Goal: Manage account settings

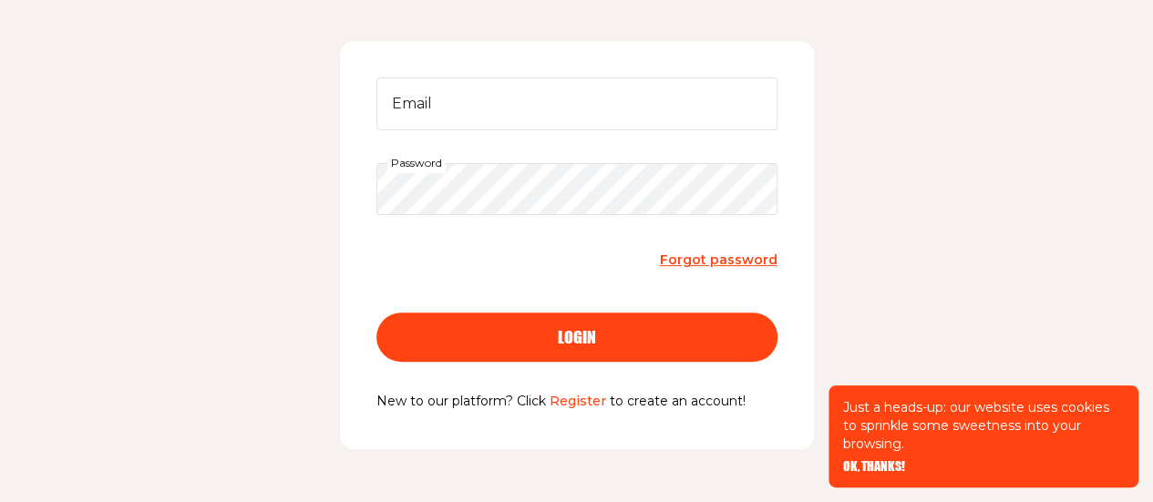
scroll to position [191, 0]
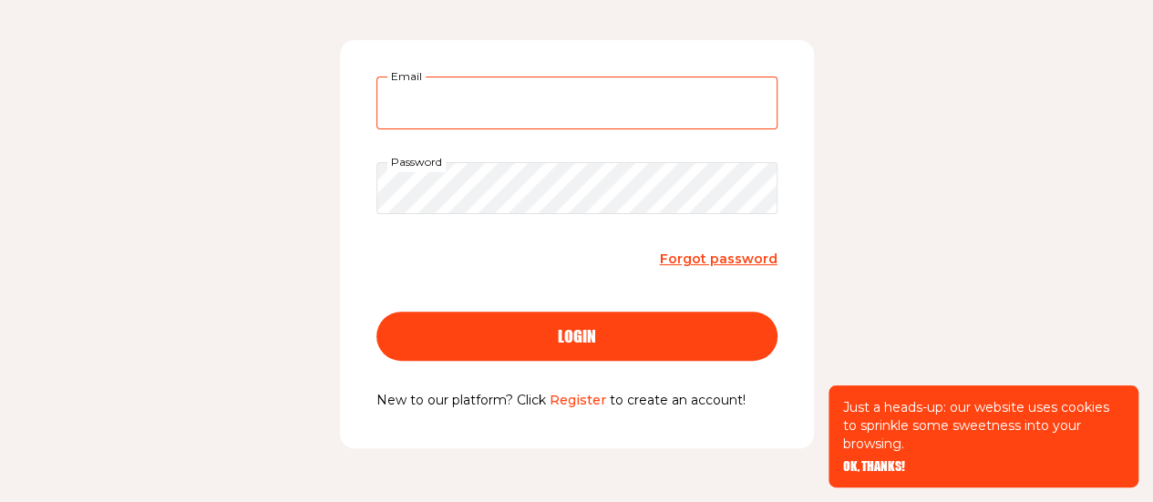
type input "[EMAIL_ADDRESS][DOMAIN_NAME]"
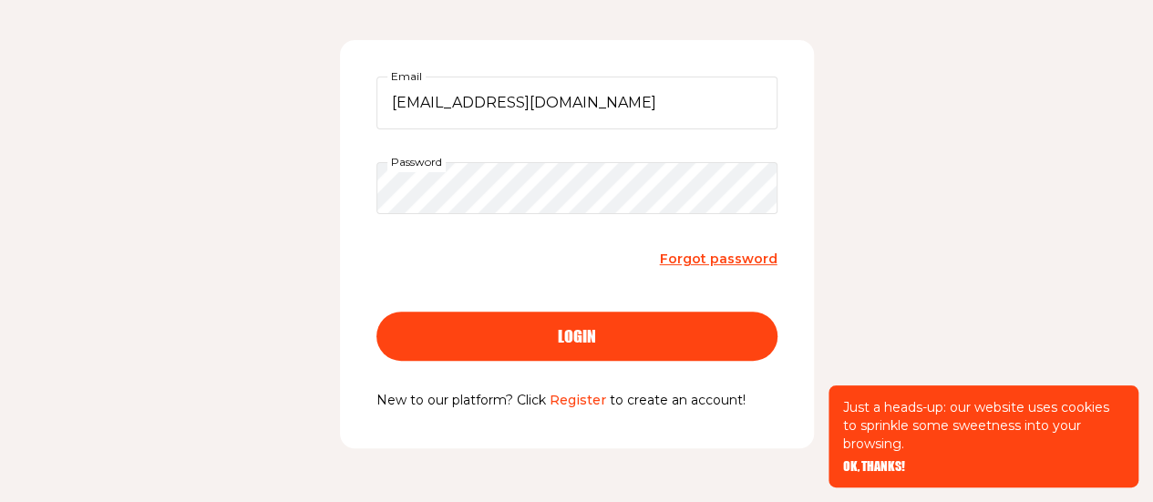
click at [596, 326] on button "login" at bounding box center [576, 336] width 401 height 49
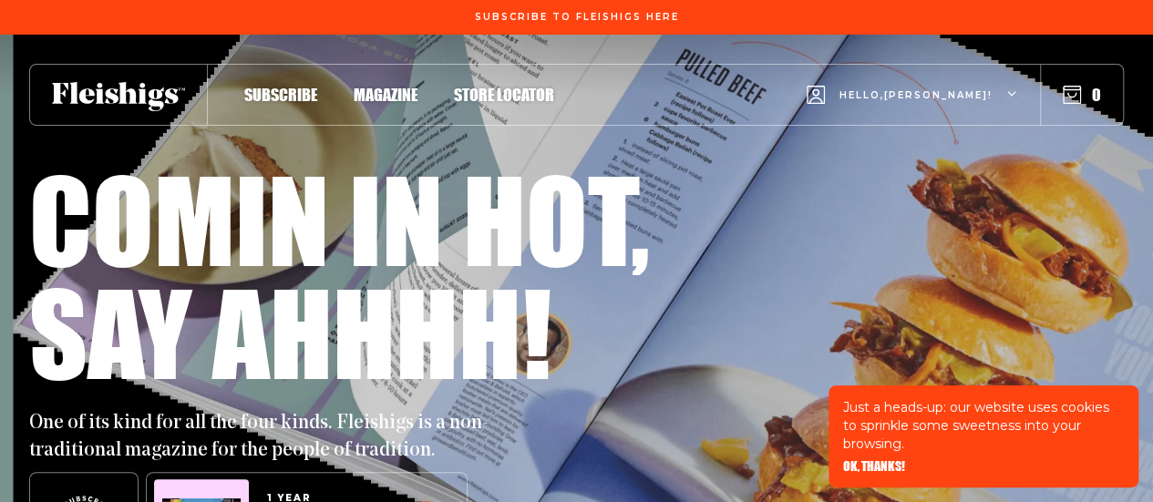
click at [1000, 93] on div "Hello, [PERSON_NAME] !" at bounding box center [911, 95] width 211 height 72
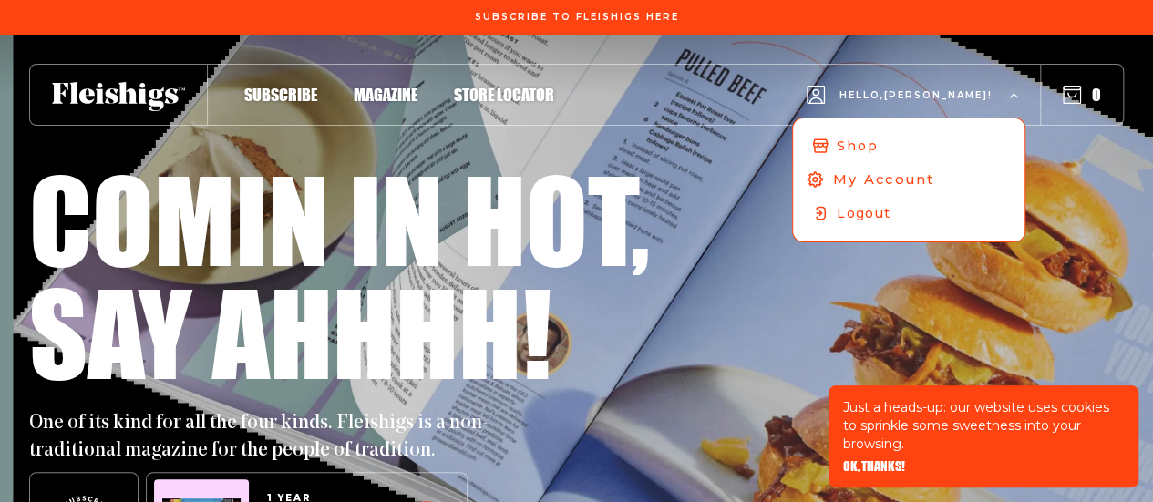
click at [934, 178] on span "My Account" at bounding box center [883, 179] width 101 height 20
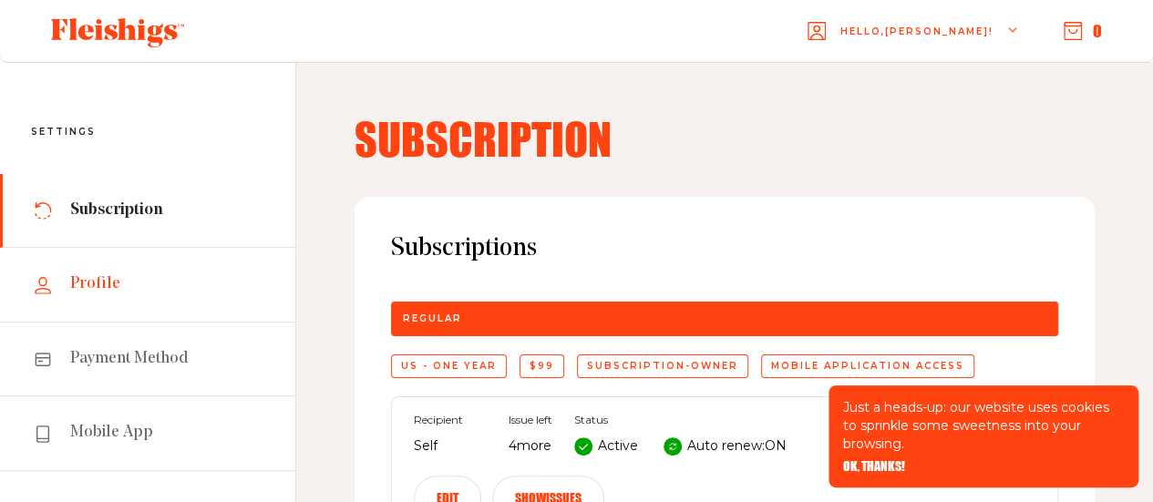
click at [74, 294] on span "Profile" at bounding box center [95, 284] width 50 height 22
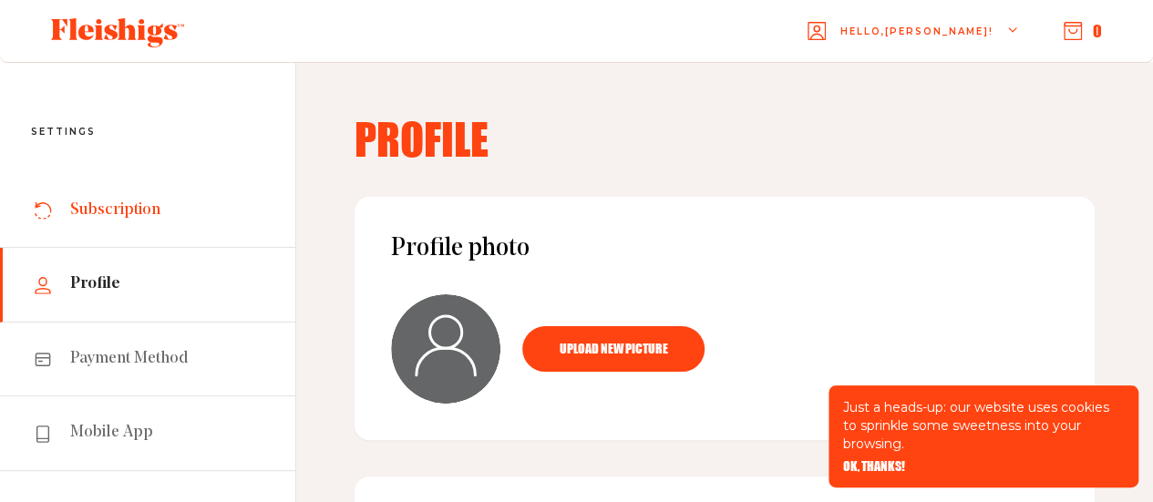
click at [140, 217] on span "Subscription" at bounding box center [115, 211] width 90 height 22
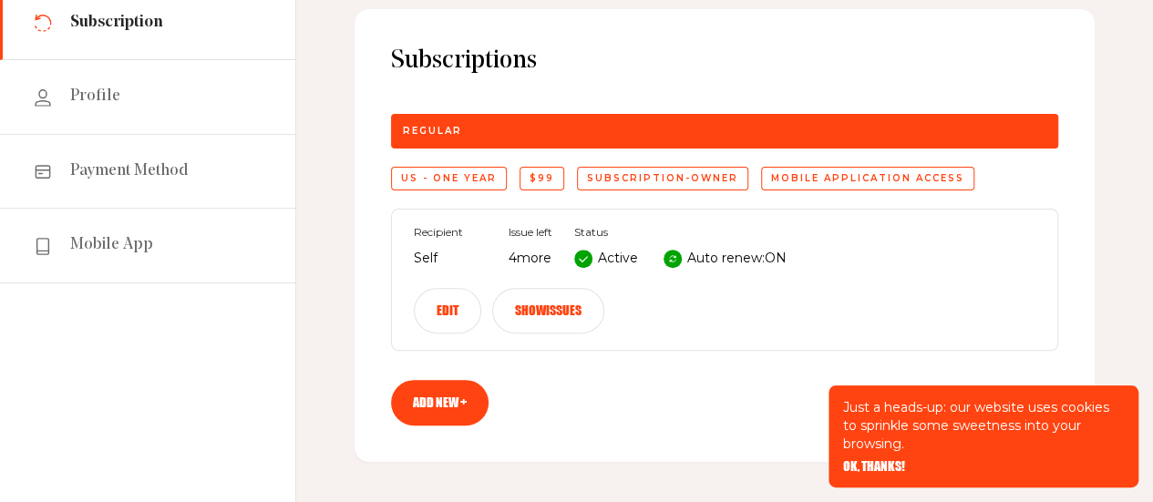
scroll to position [187, 0]
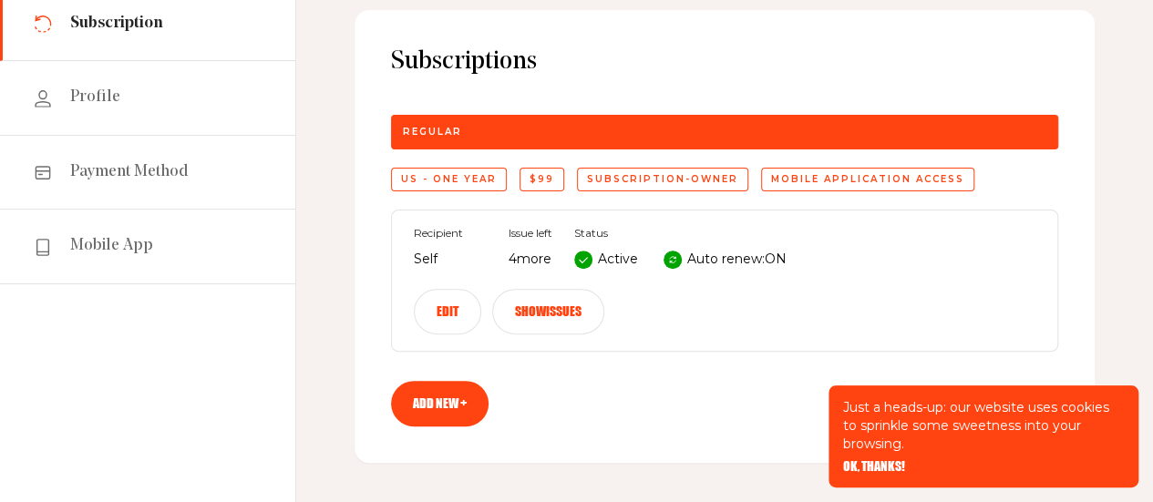
click at [435, 308] on button "Edit" at bounding box center [447, 312] width 67 height 46
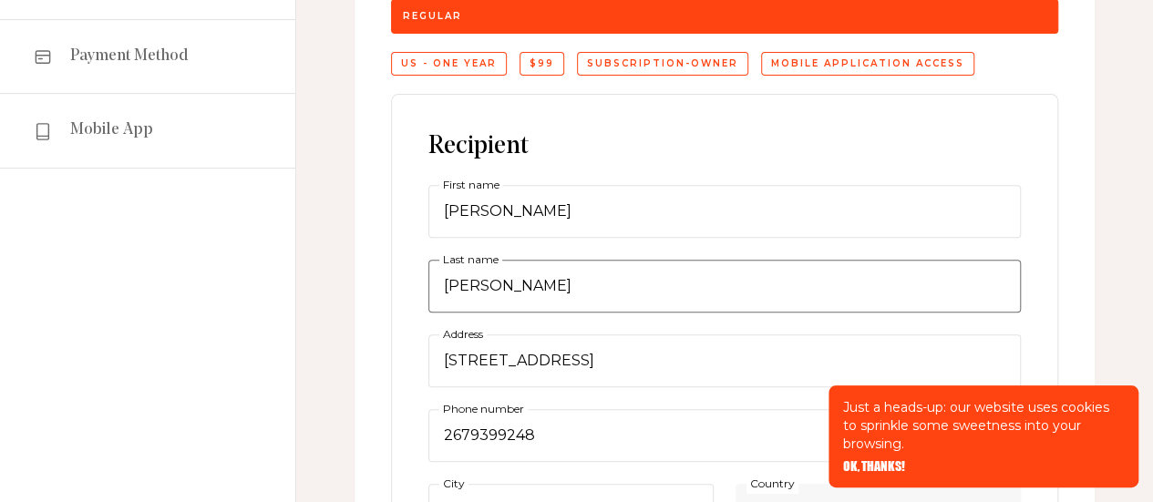
scroll to position [304, 0]
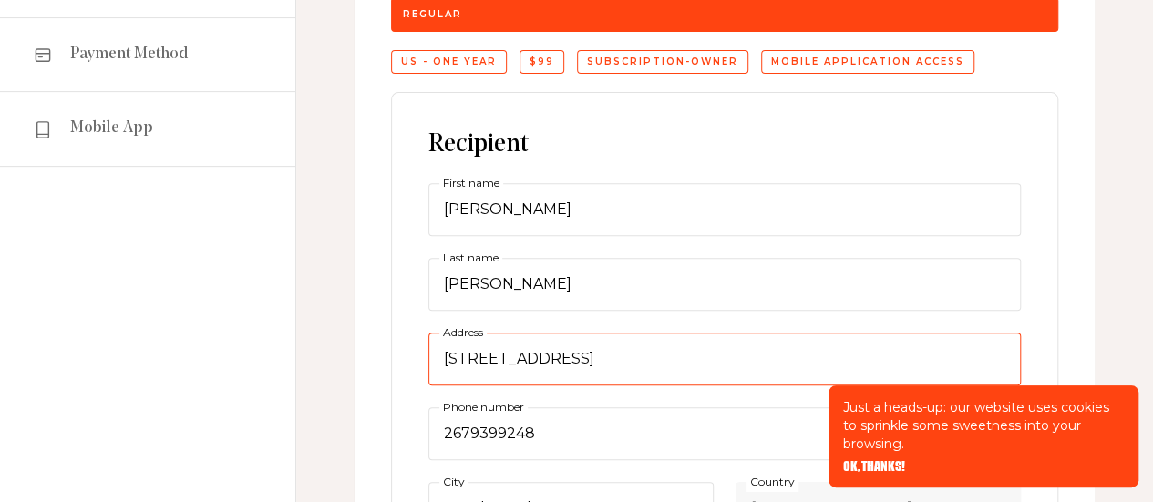
drag, startPoint x: 620, startPoint y: 364, endPoint x: 390, endPoint y: 357, distance: 229.7
click at [390, 357] on div "Subscriptions Regular US - One Year $99 subscription-owner Mobile application a…" at bounding box center [724, 510] width 740 height 1237
type input "23810 Woodway Road"
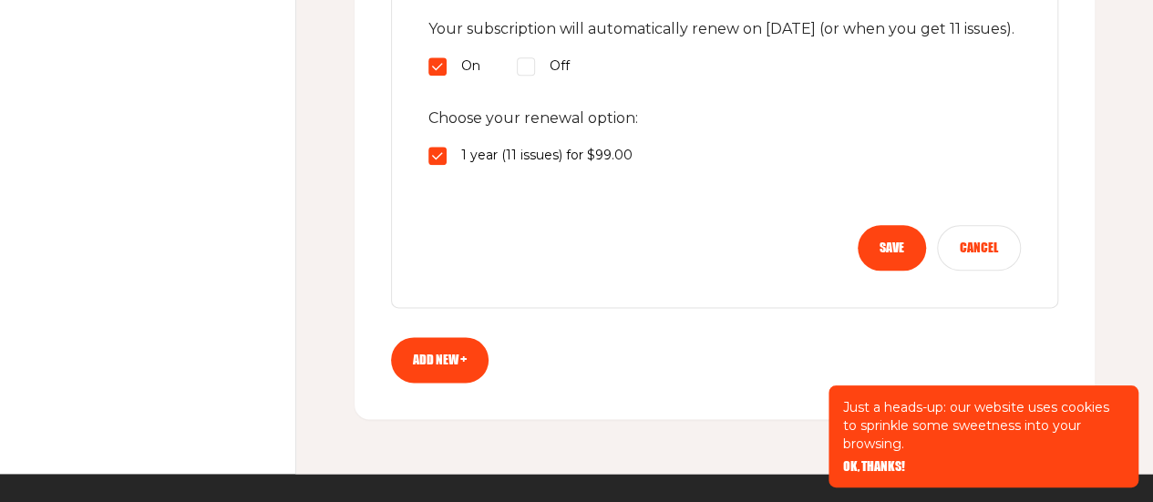
scroll to position [1018, 0]
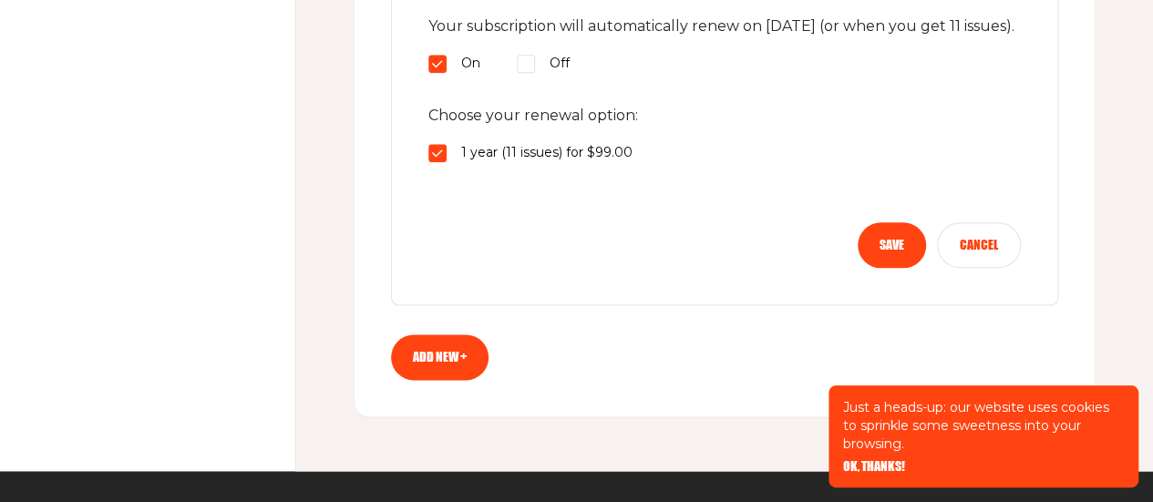
click at [898, 257] on button "Save" at bounding box center [891, 245] width 68 height 46
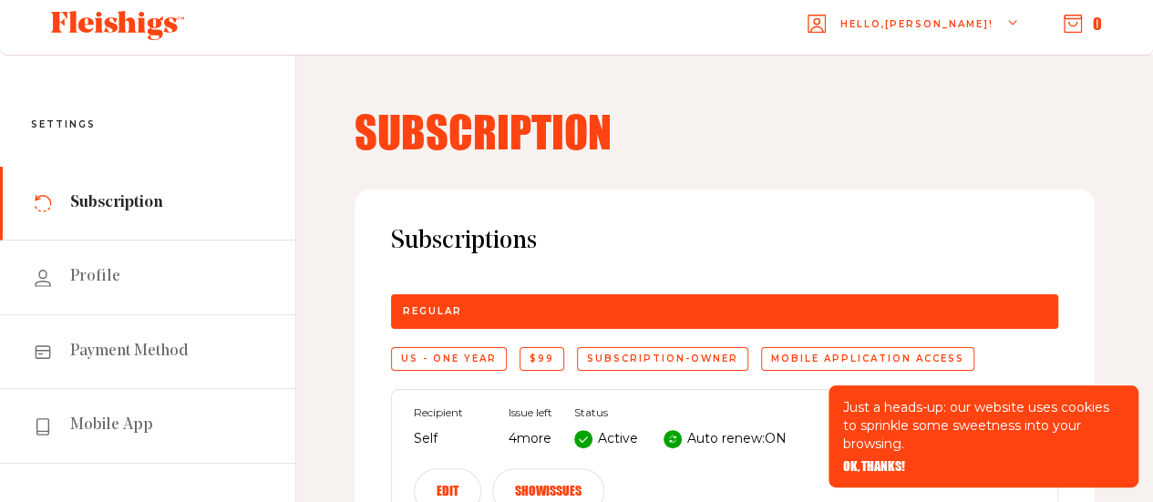
scroll to position [0, 0]
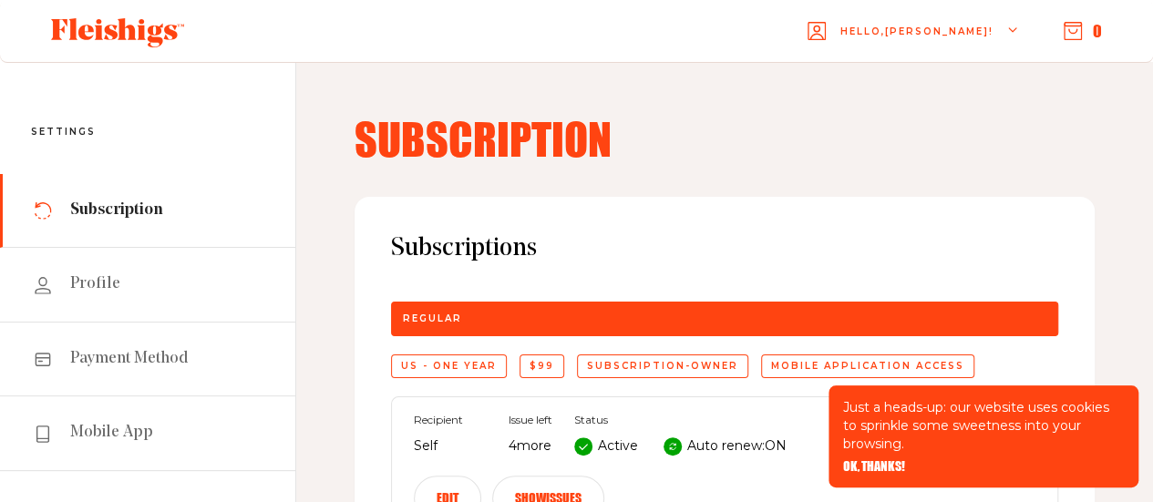
click at [892, 27] on div "Hello, [PERSON_NAME] !" at bounding box center [912, 31] width 211 height 72
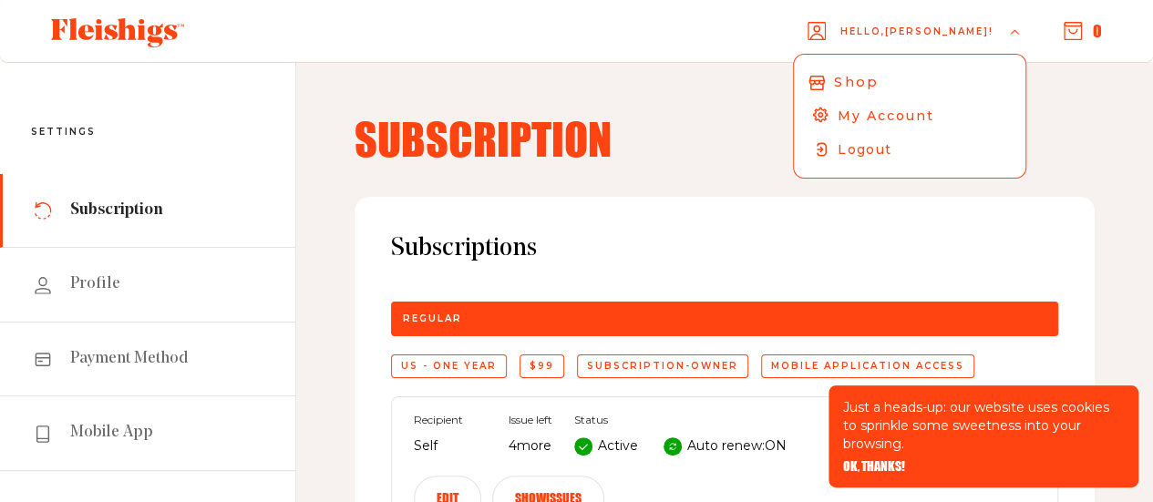
click at [892, 79] on link "Shop" at bounding box center [909, 83] width 243 height 36
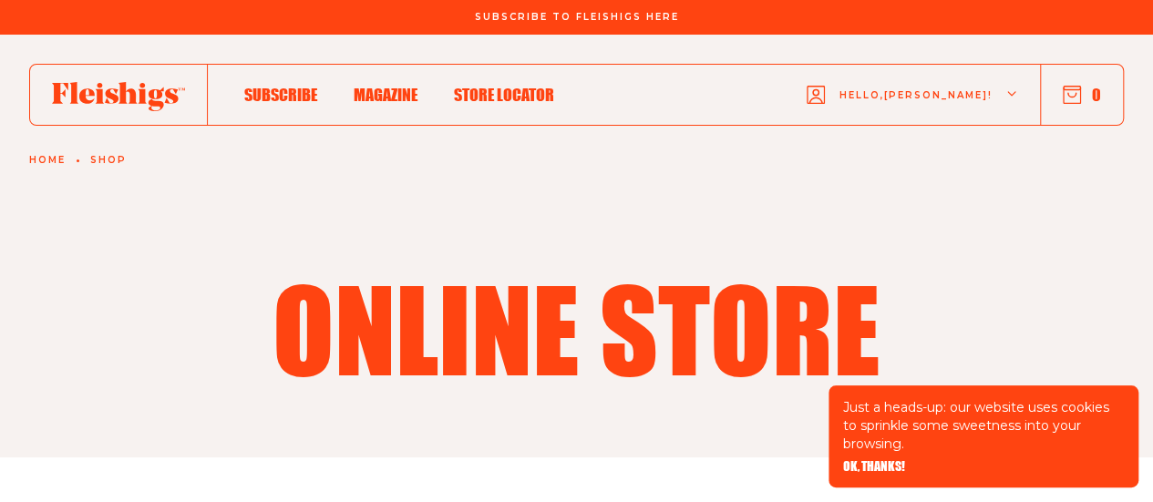
click at [372, 86] on span "Magazine" at bounding box center [386, 76] width 64 height 20
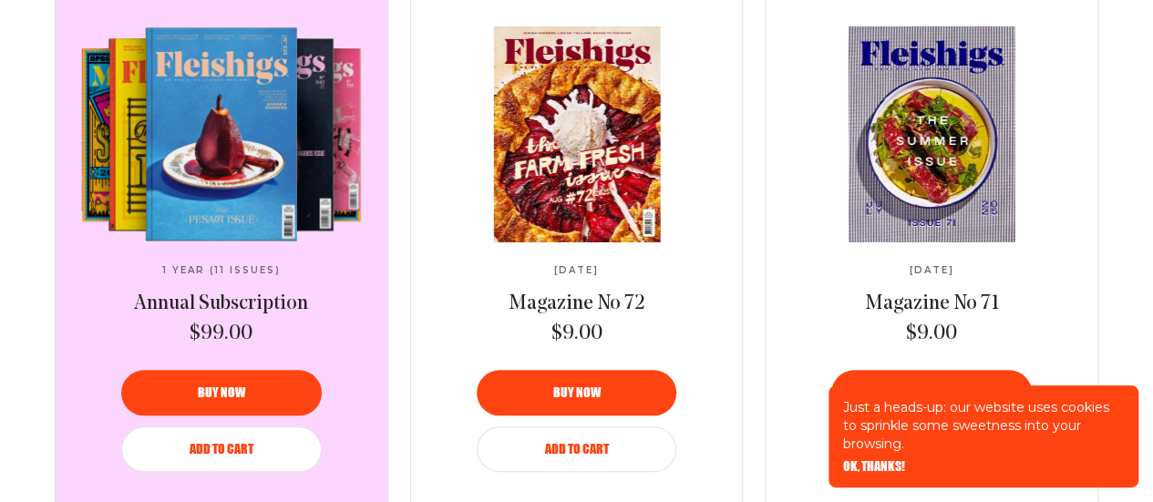
scroll to position [794, 0]
